Goal: Transaction & Acquisition: Download file/media

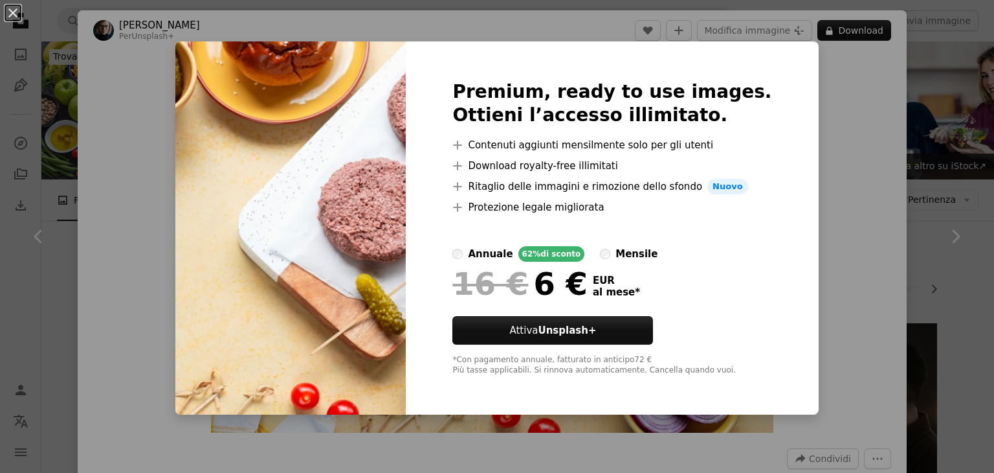
scroll to position [1279, 0]
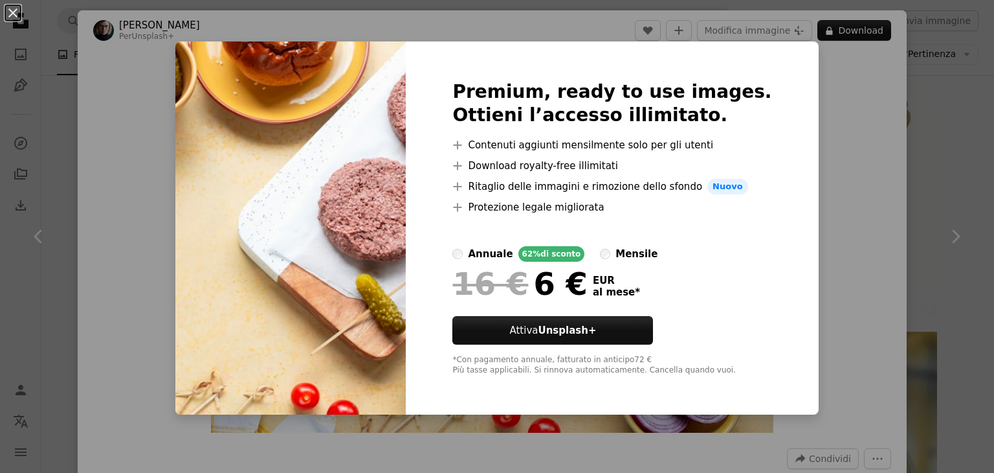
click at [858, 137] on div "An X shape Premium, ready to use images. Ottieni l’accesso illimitato. A plus s…" at bounding box center [497, 236] width 994 height 473
